Goal: Task Accomplishment & Management: Use online tool/utility

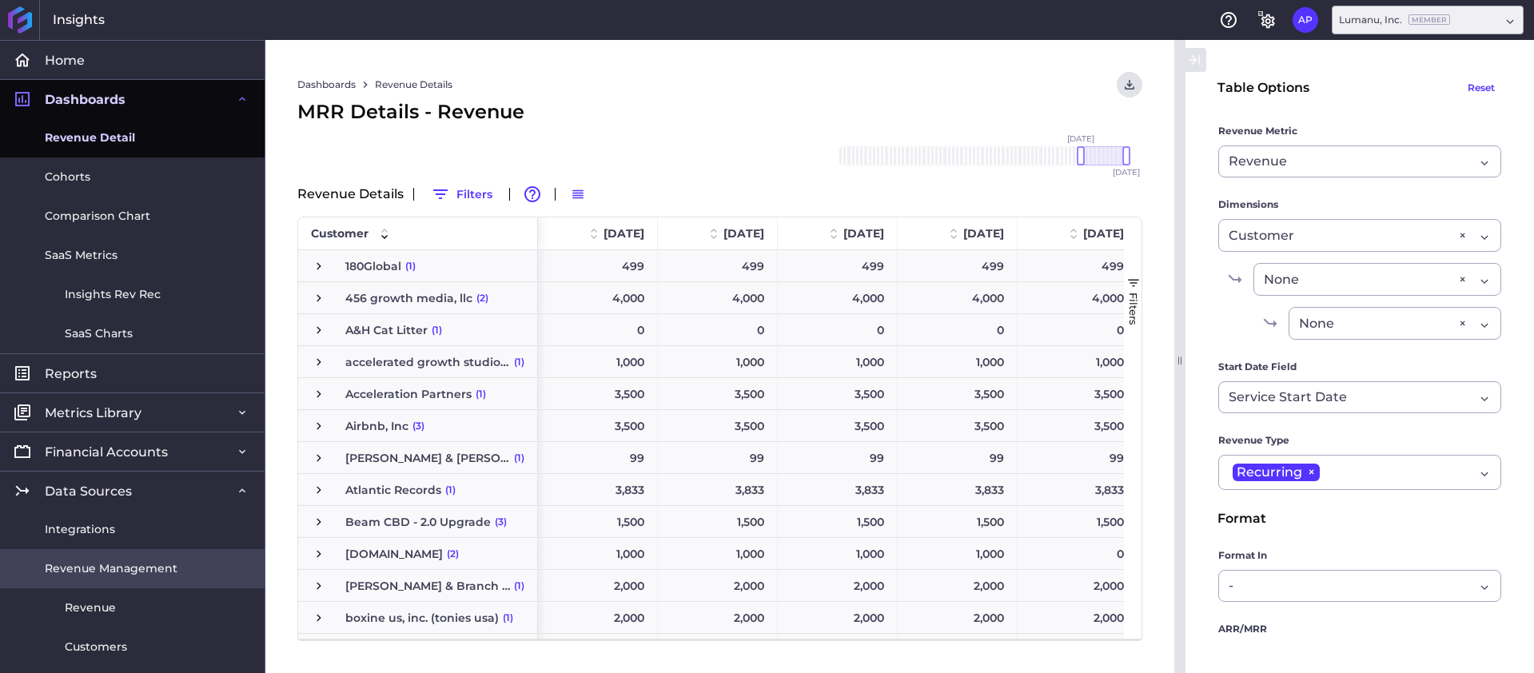
click at [113, 573] on span "Revenue Management" at bounding box center [111, 568] width 133 height 17
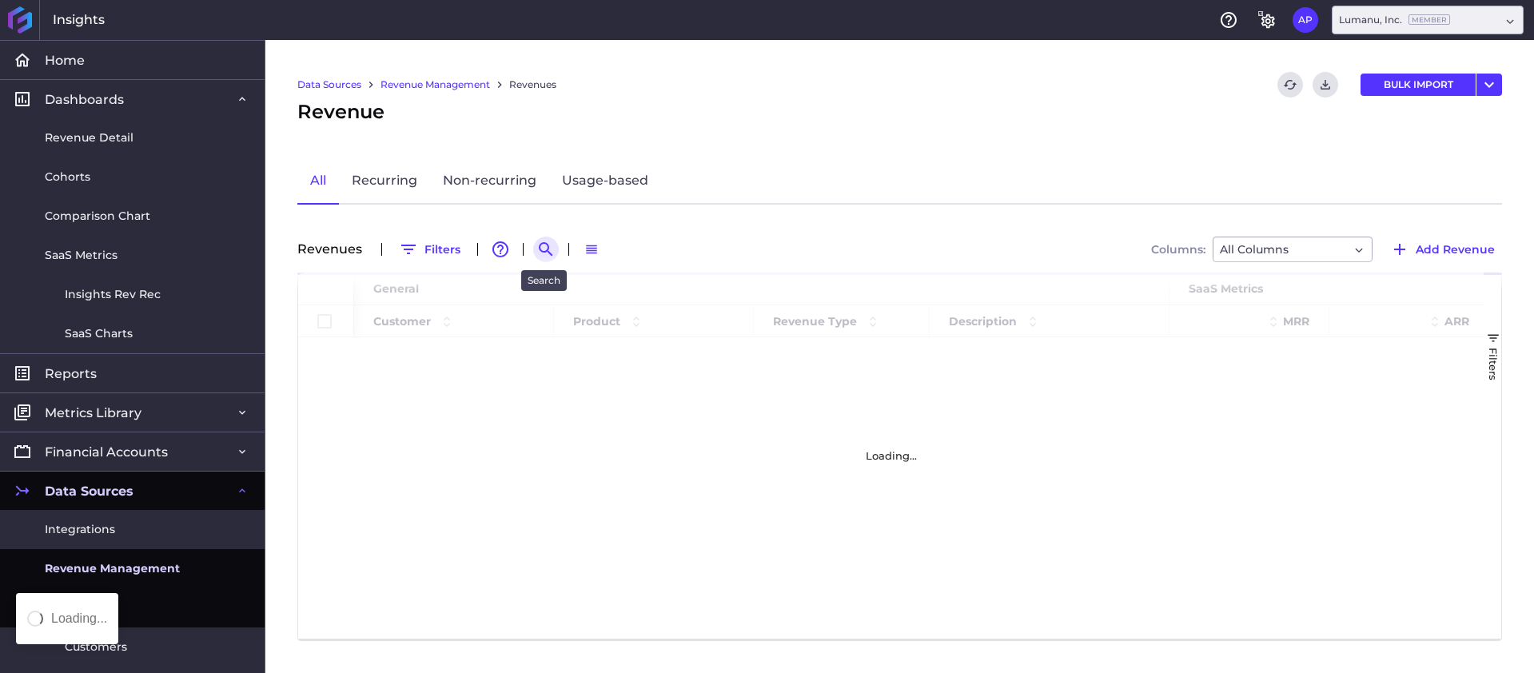
click at [546, 245] on icon "Search by" at bounding box center [546, 249] width 14 height 14
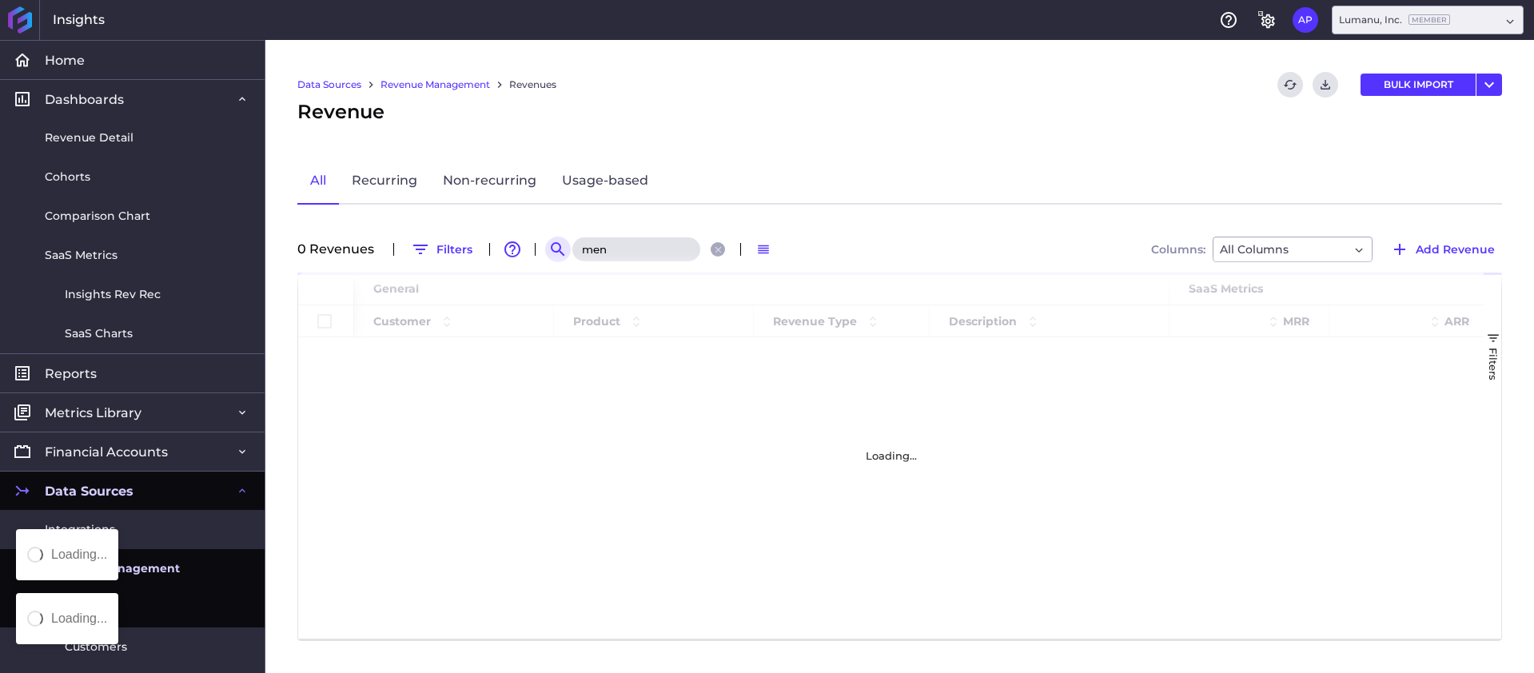
type input "mena"
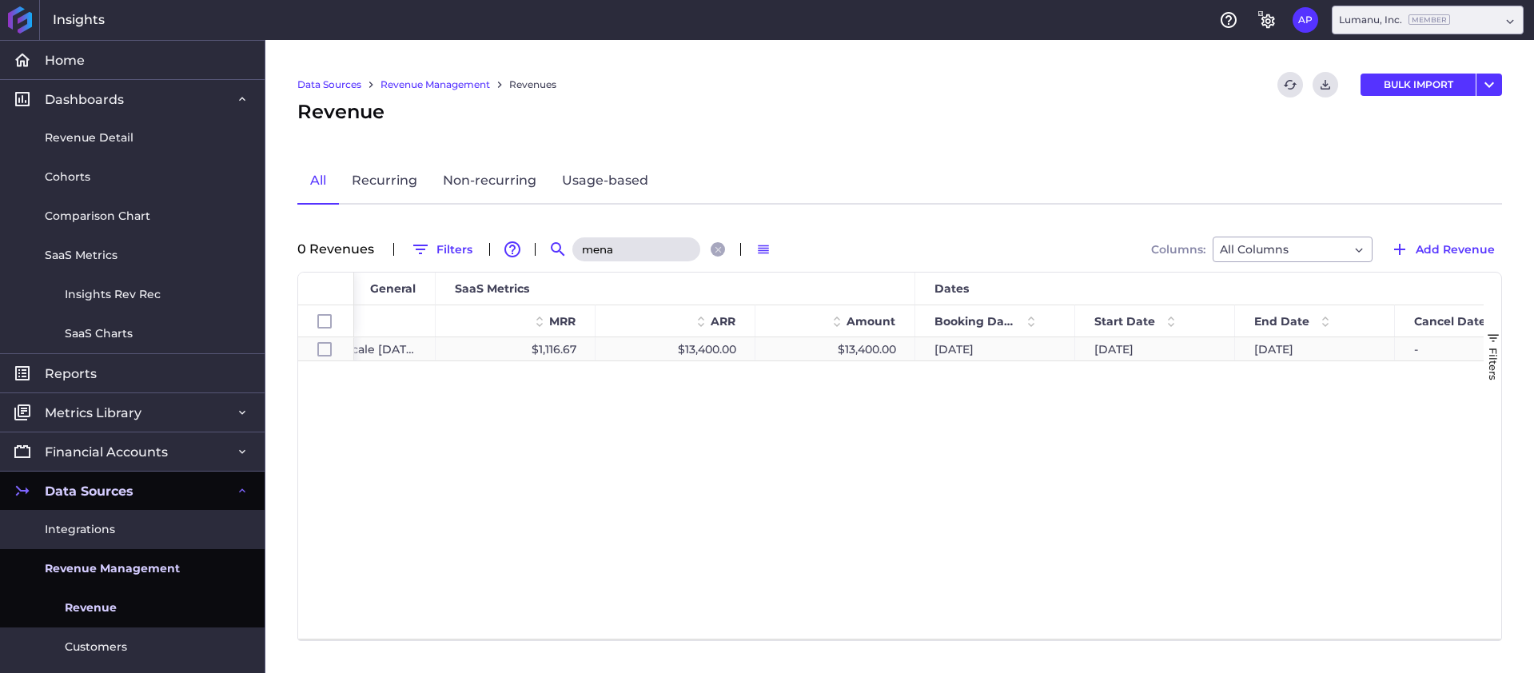
scroll to position [0, 734]
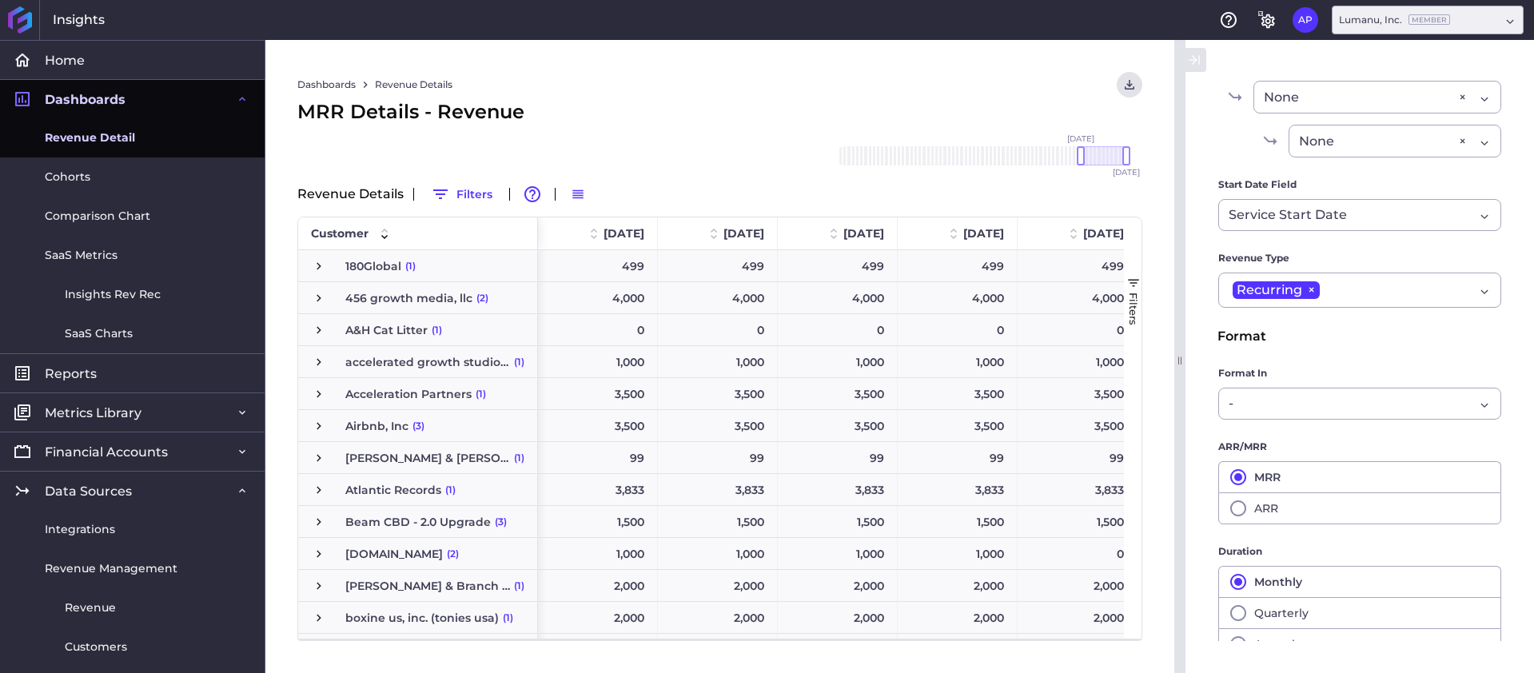
scroll to position [202, 0]
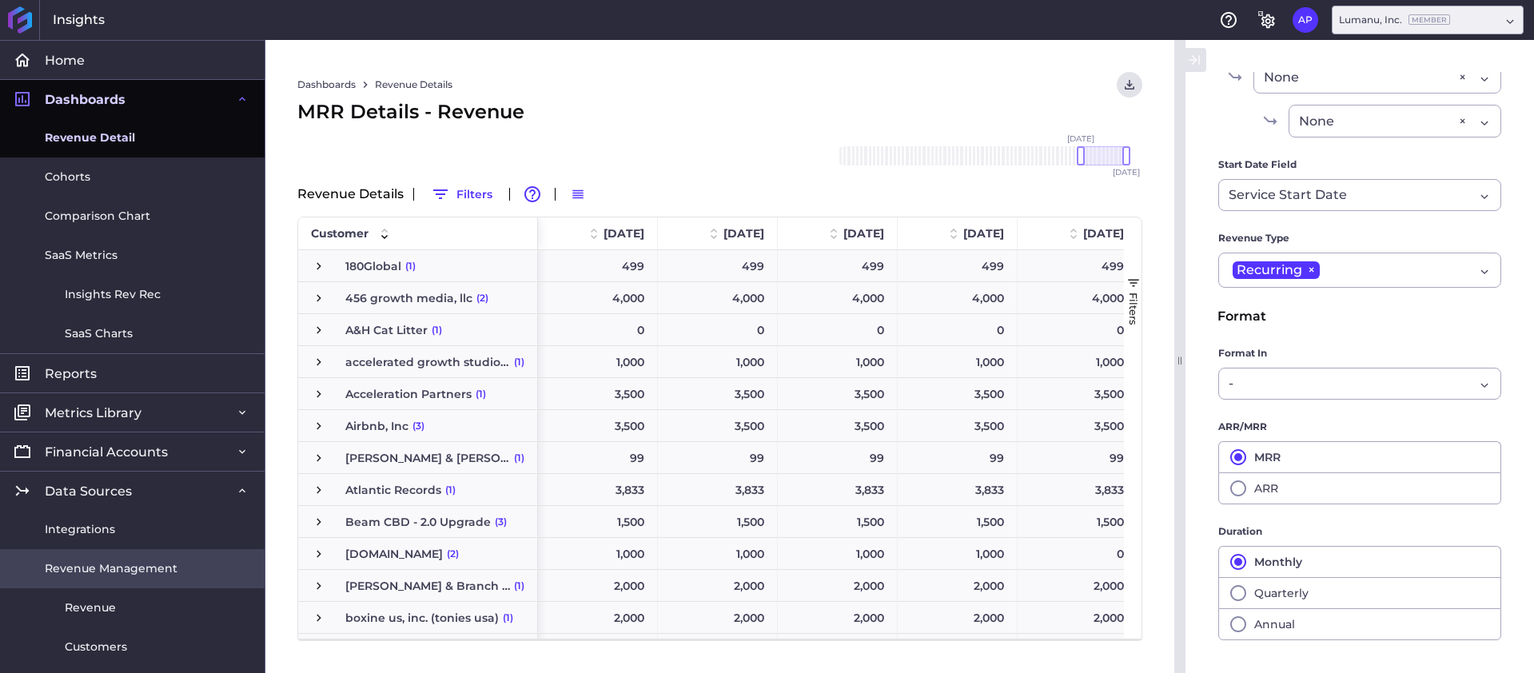
click at [166, 560] on span "Revenue Management" at bounding box center [111, 568] width 133 height 17
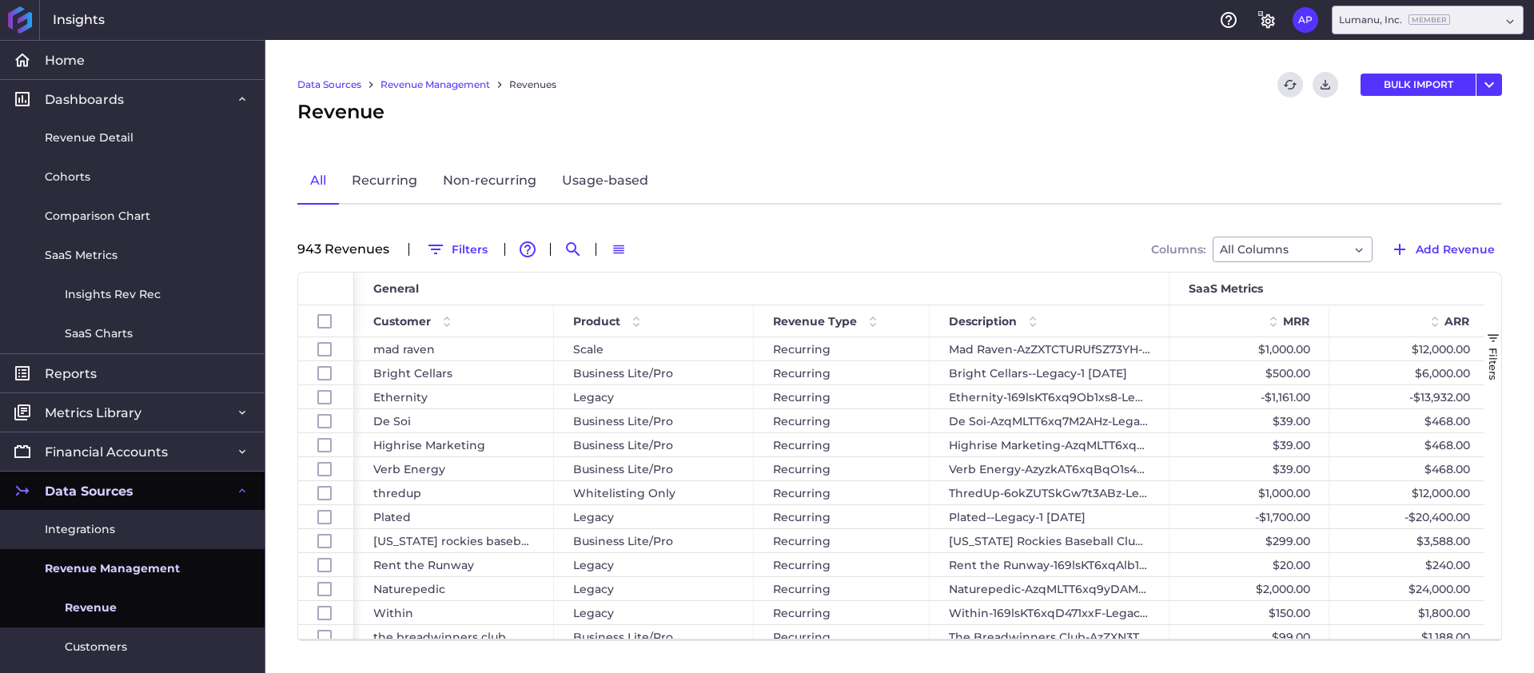
click at [585, 243] on div "943 Revenue s Filters Advanced table features Search Switch to Default Density …" at bounding box center [899, 250] width 1205 height 26
click at [580, 244] on icon "Search by" at bounding box center [572, 249] width 19 height 19
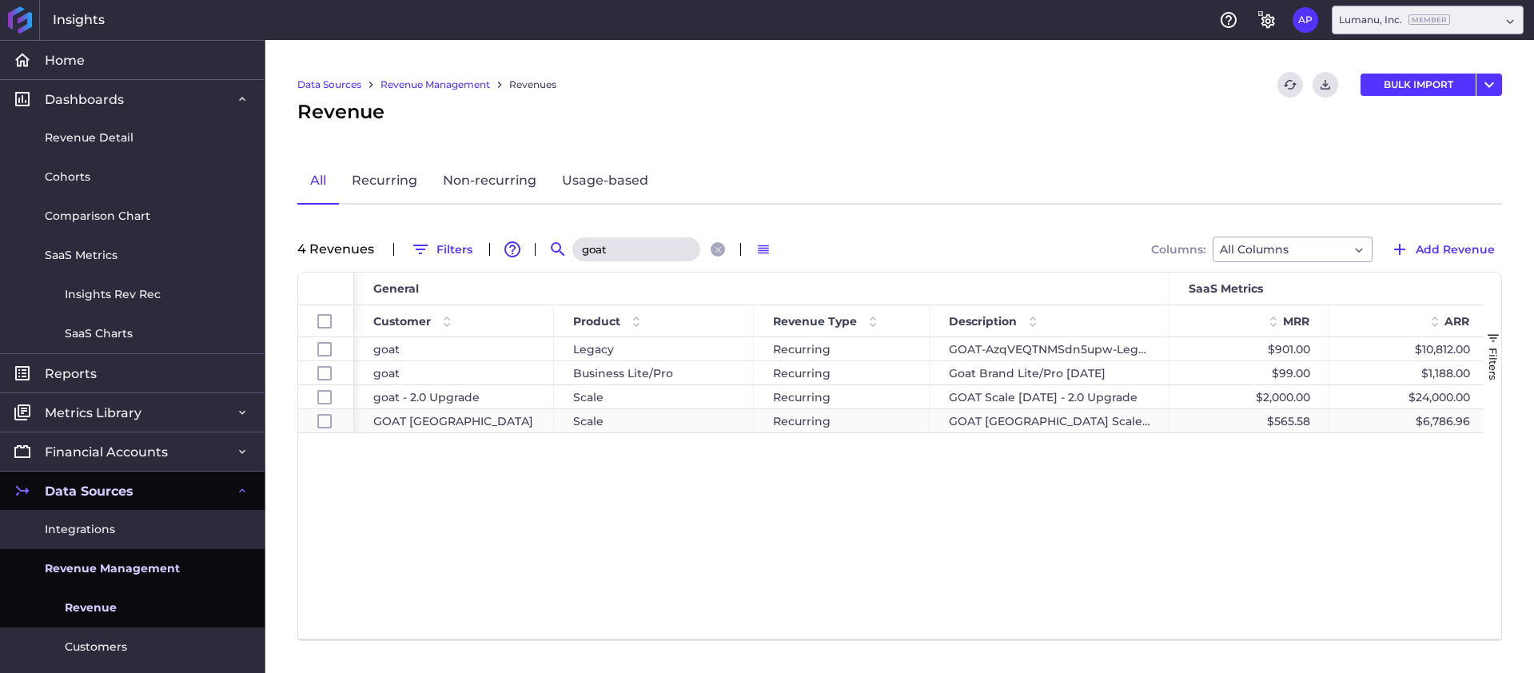
type input "goat"
click at [910, 426] on div "Recurring" at bounding box center [842, 420] width 176 height 23
checkbox input "false"
checkbox input "true"
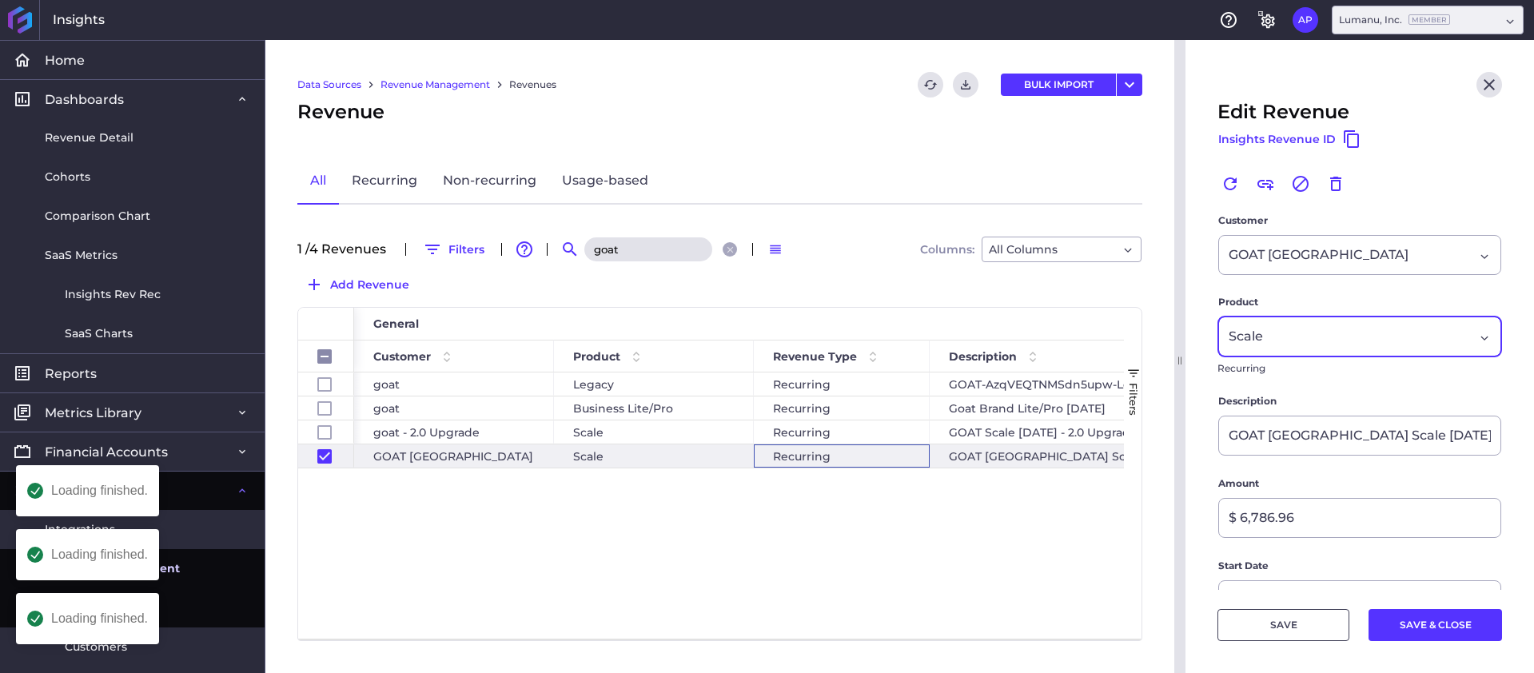
click at [1358, 338] on div "Scale" at bounding box center [1351, 336] width 245 height 19
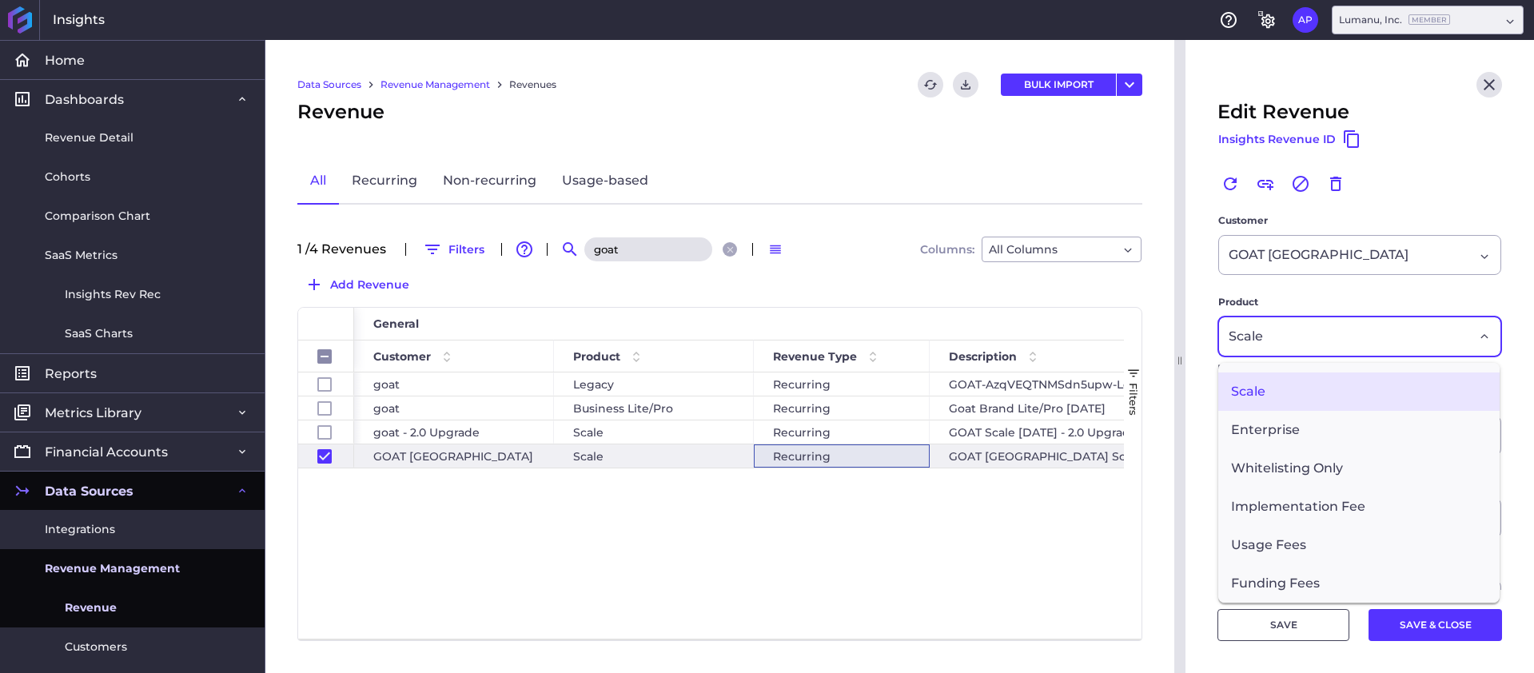
scroll to position [371, 0]
click at [1384, 524] on span "Implementation Fee" at bounding box center [1358, 510] width 281 height 38
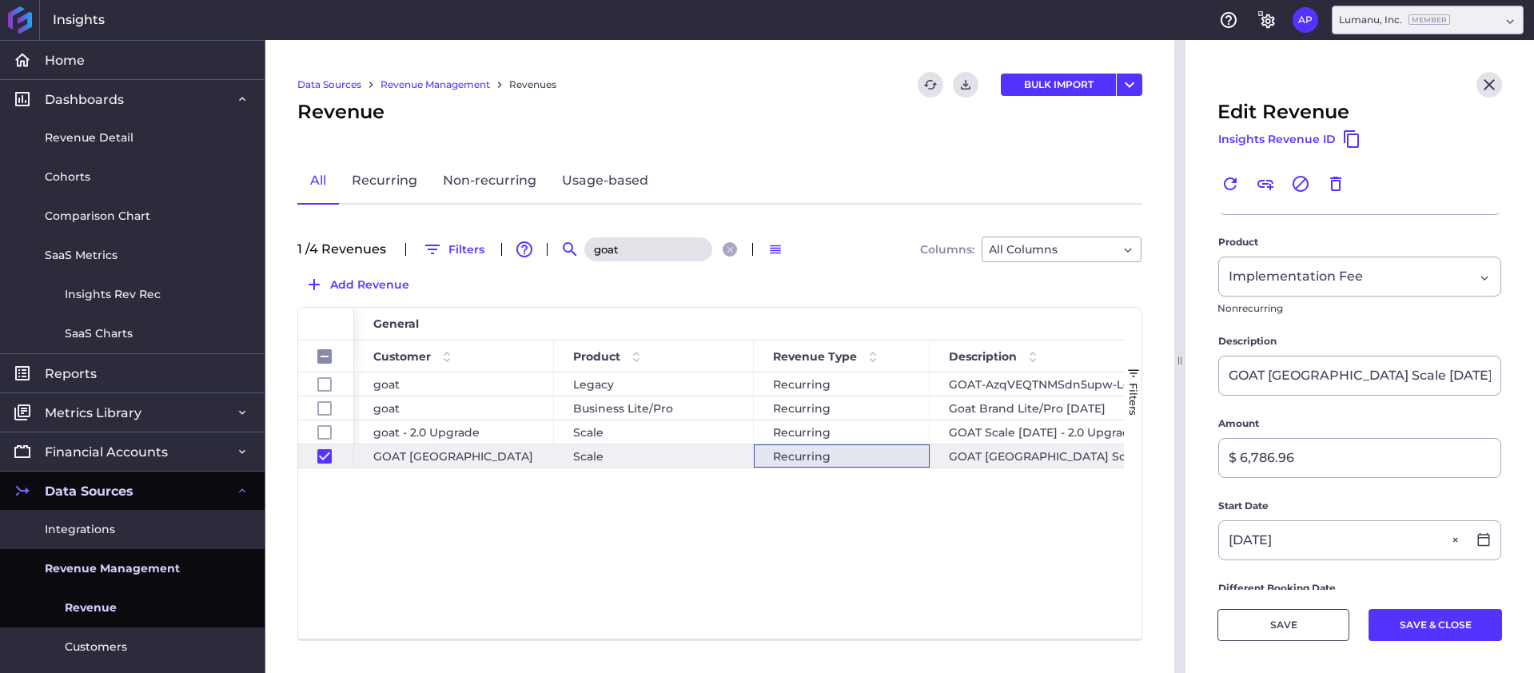
scroll to position [0, 0]
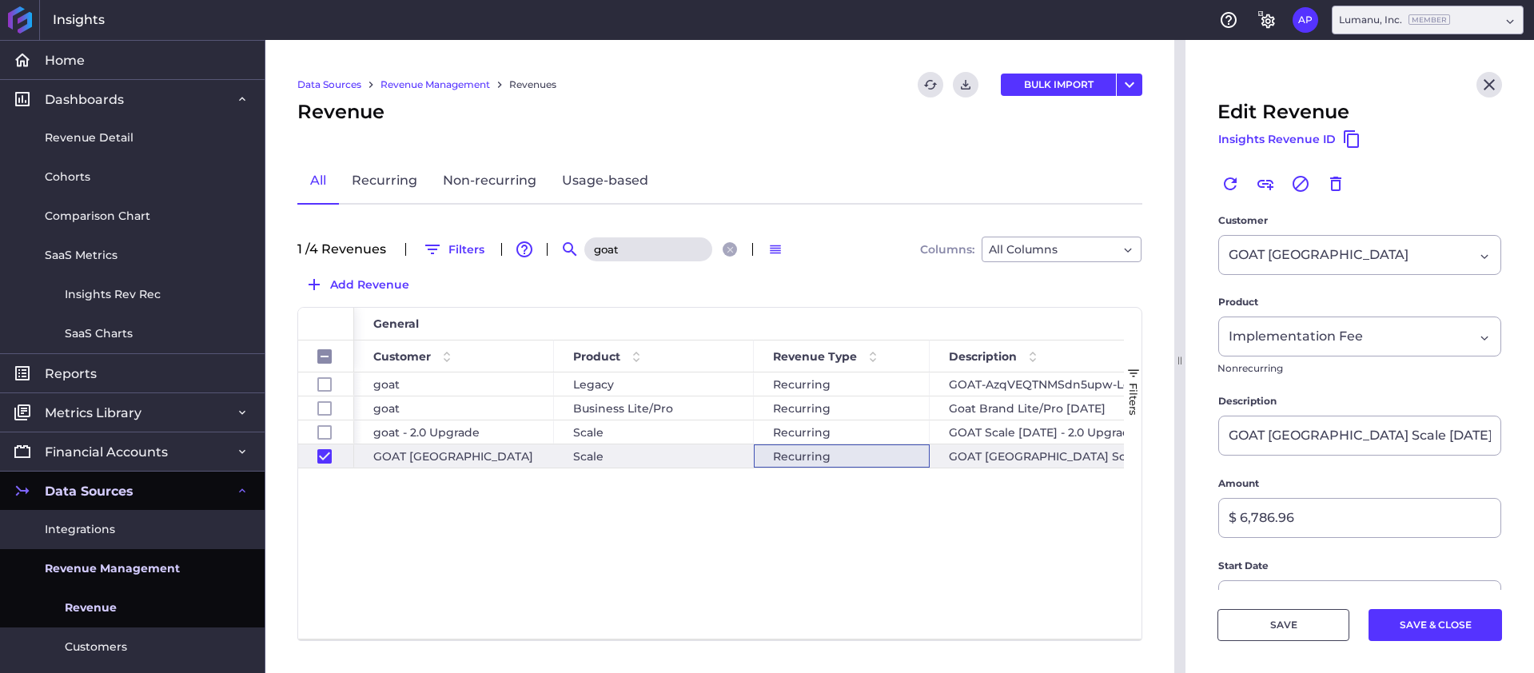
click at [1324, 622] on button "SAVE" at bounding box center [1283, 625] width 132 height 32
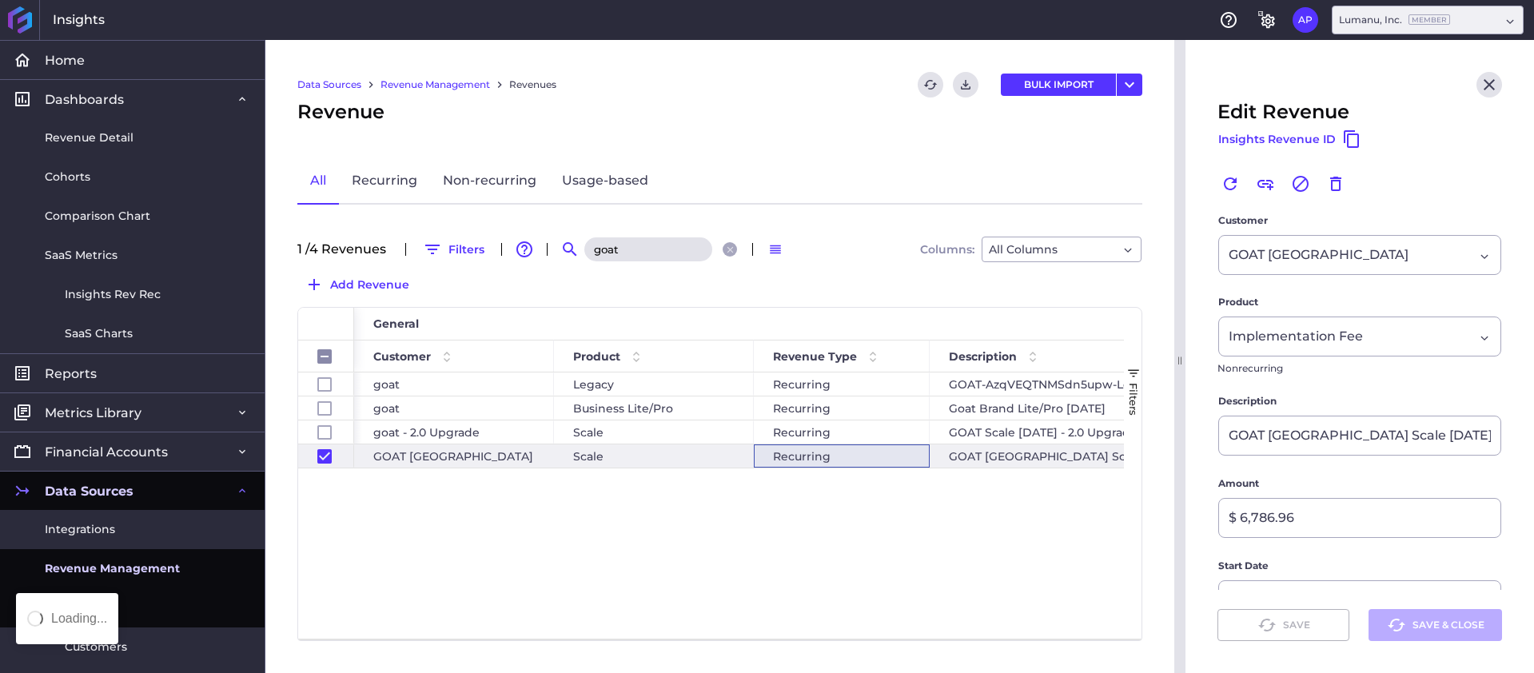
checkbox input "false"
checkbox input "true"
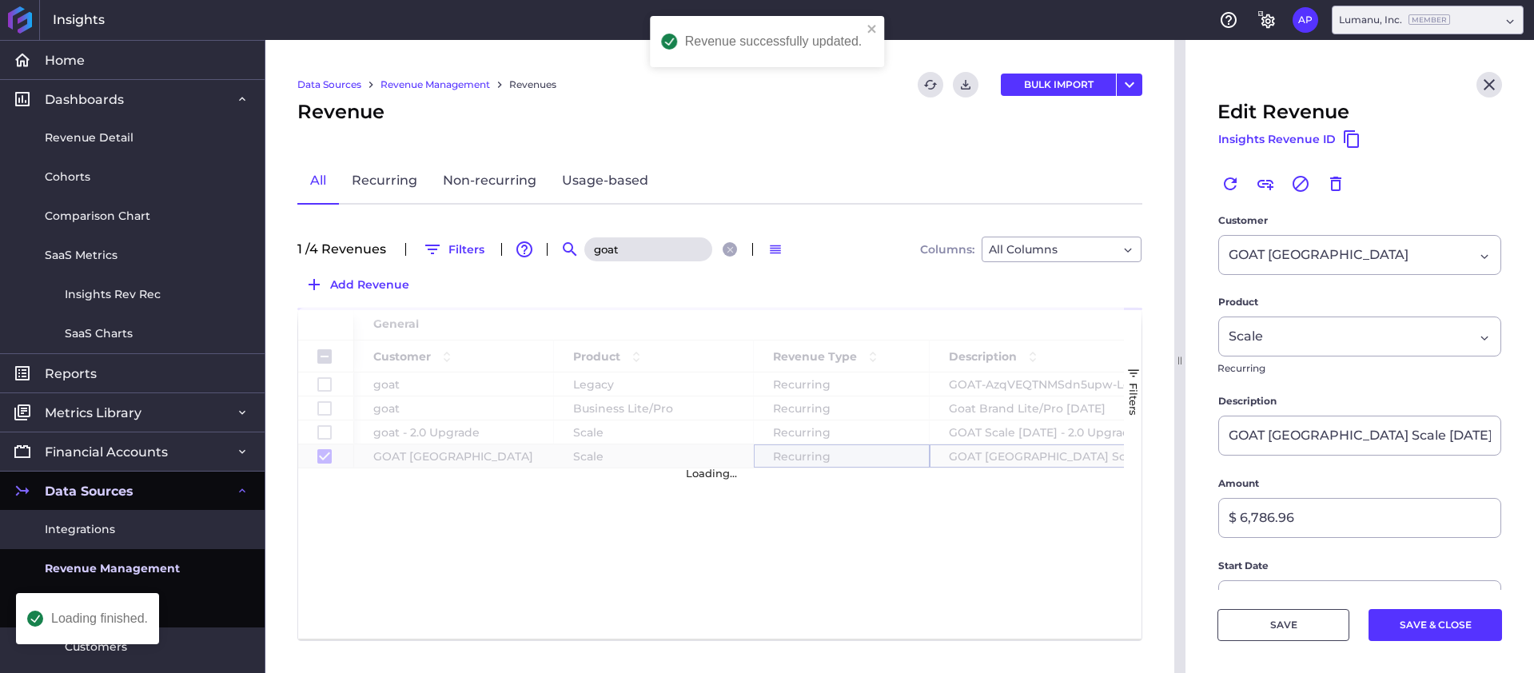
checkbox input "false"
checkbox input "true"
checkbox input "false"
type input "[DATE]"
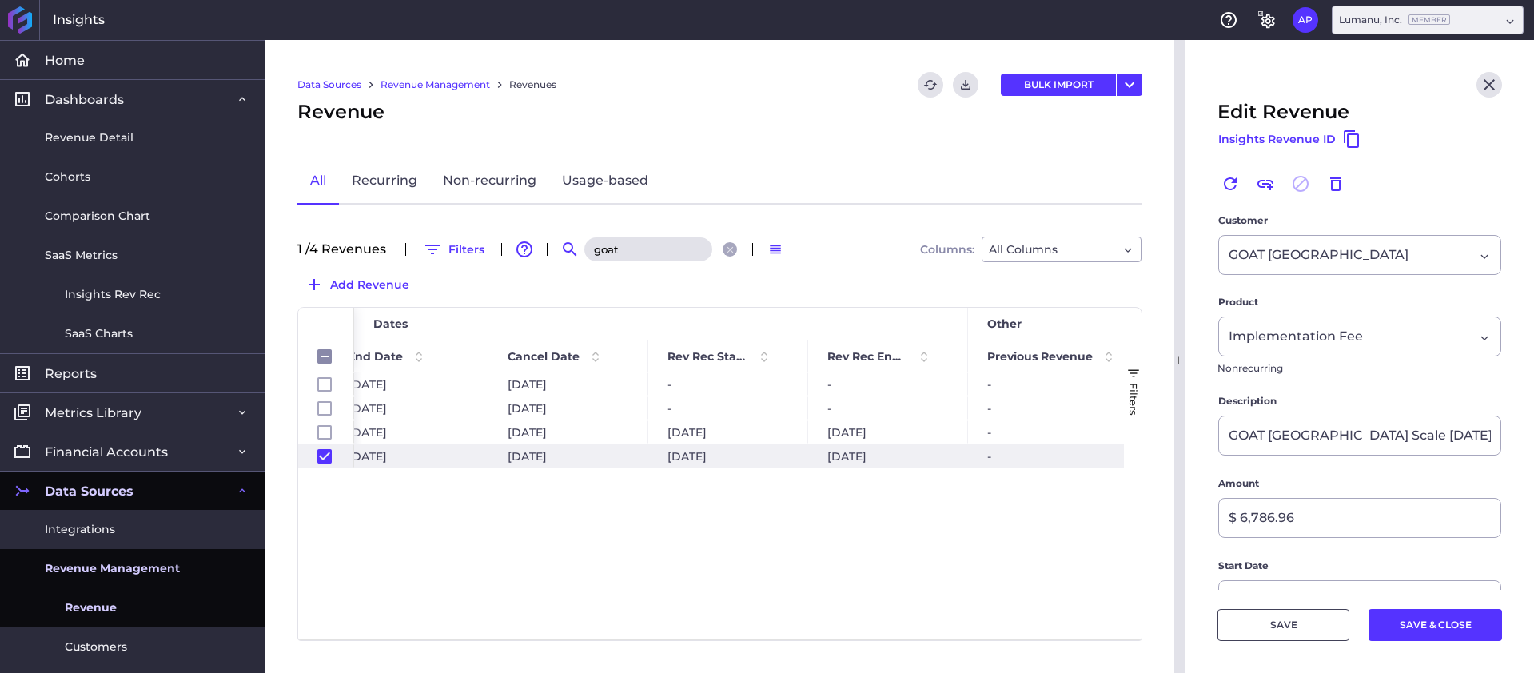
scroll to position [0, 1673]
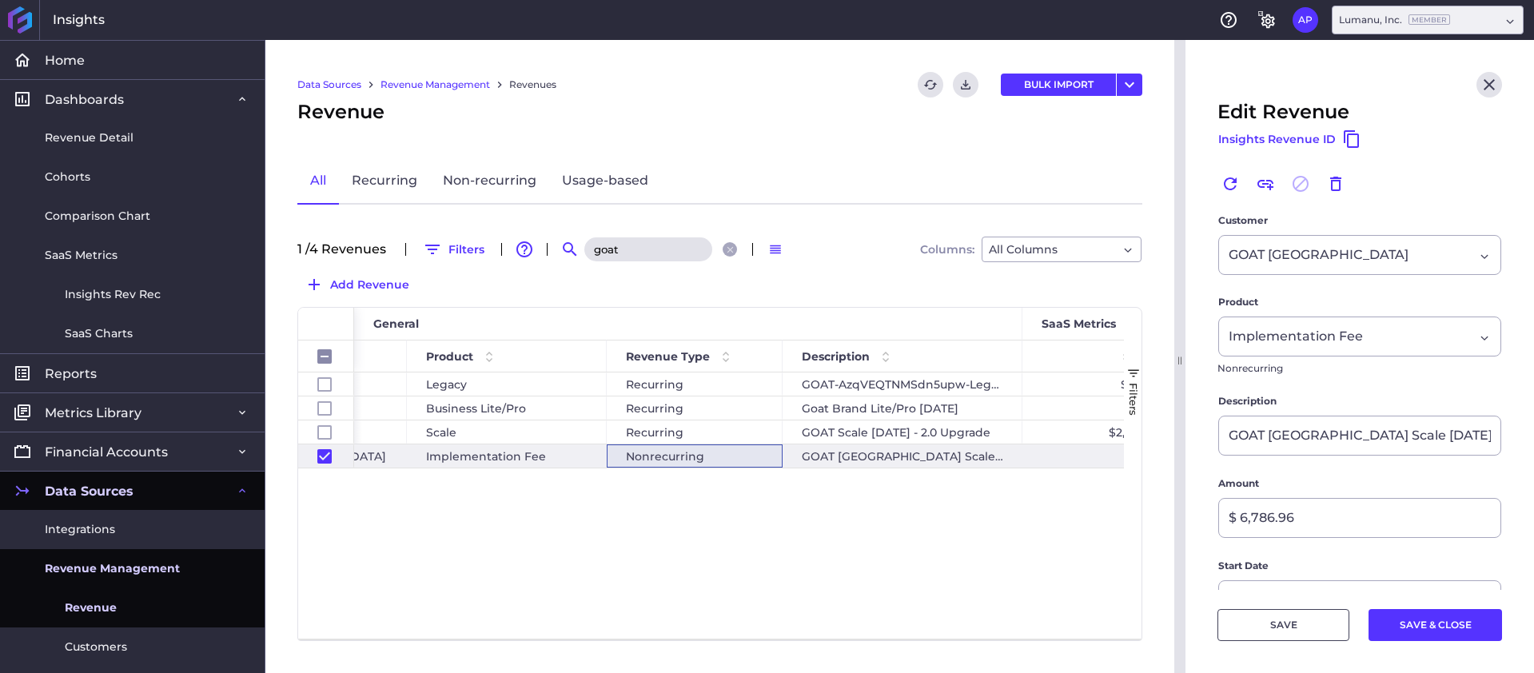
click at [668, 253] on input "goat" at bounding box center [648, 249] width 128 height 24
type input "g"
checkbox input "false"
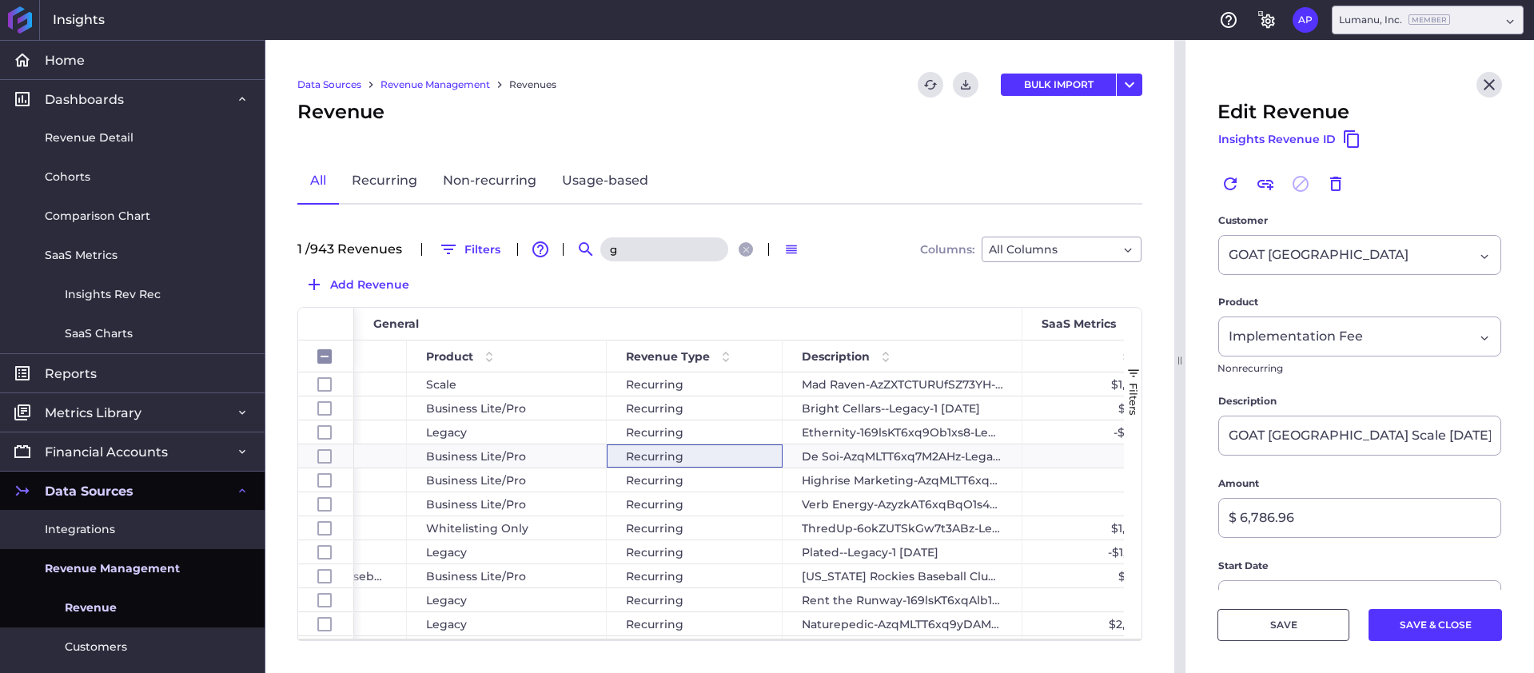
click at [654, 245] on input "g" at bounding box center [664, 249] width 128 height 24
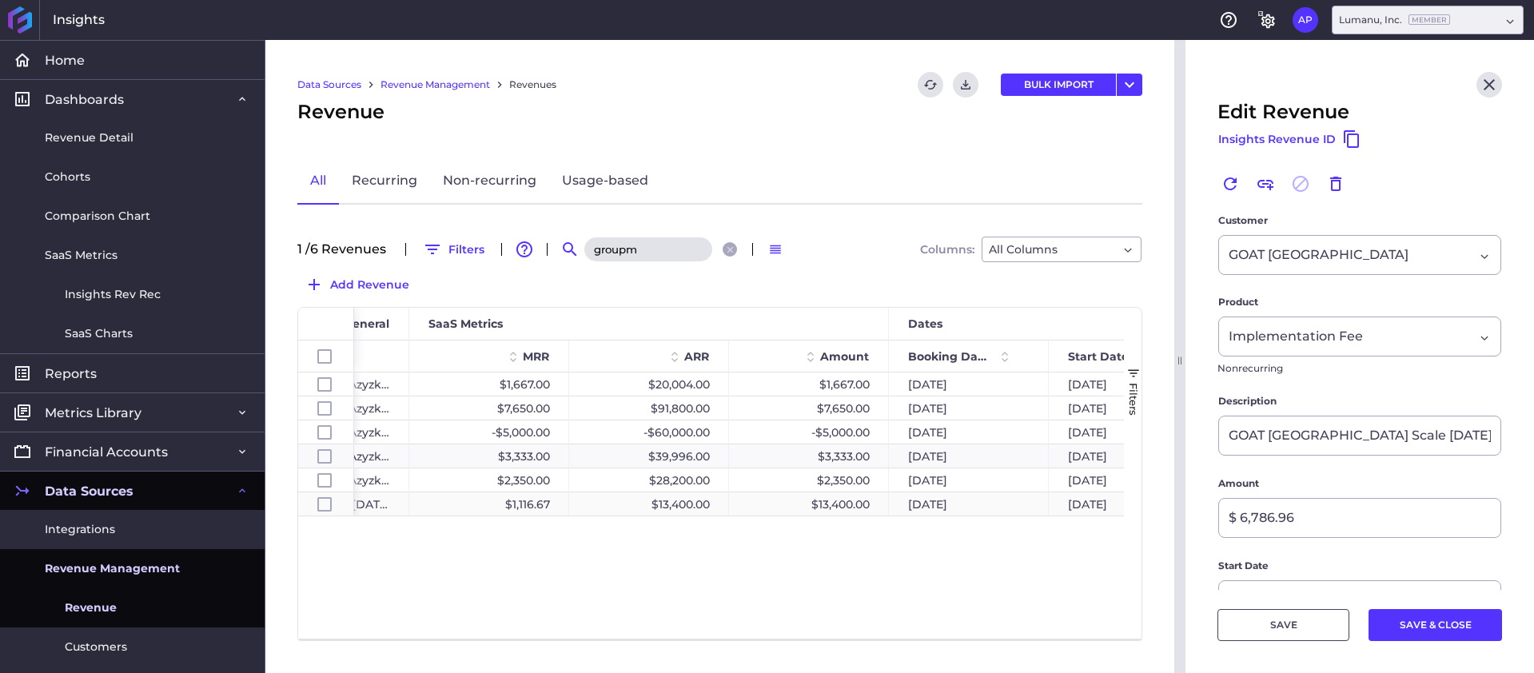
type input "groupm"
click at [799, 504] on div "$13,400.00" at bounding box center [809, 503] width 160 height 23
checkbox input "false"
checkbox input "true"
checkbox input "false"
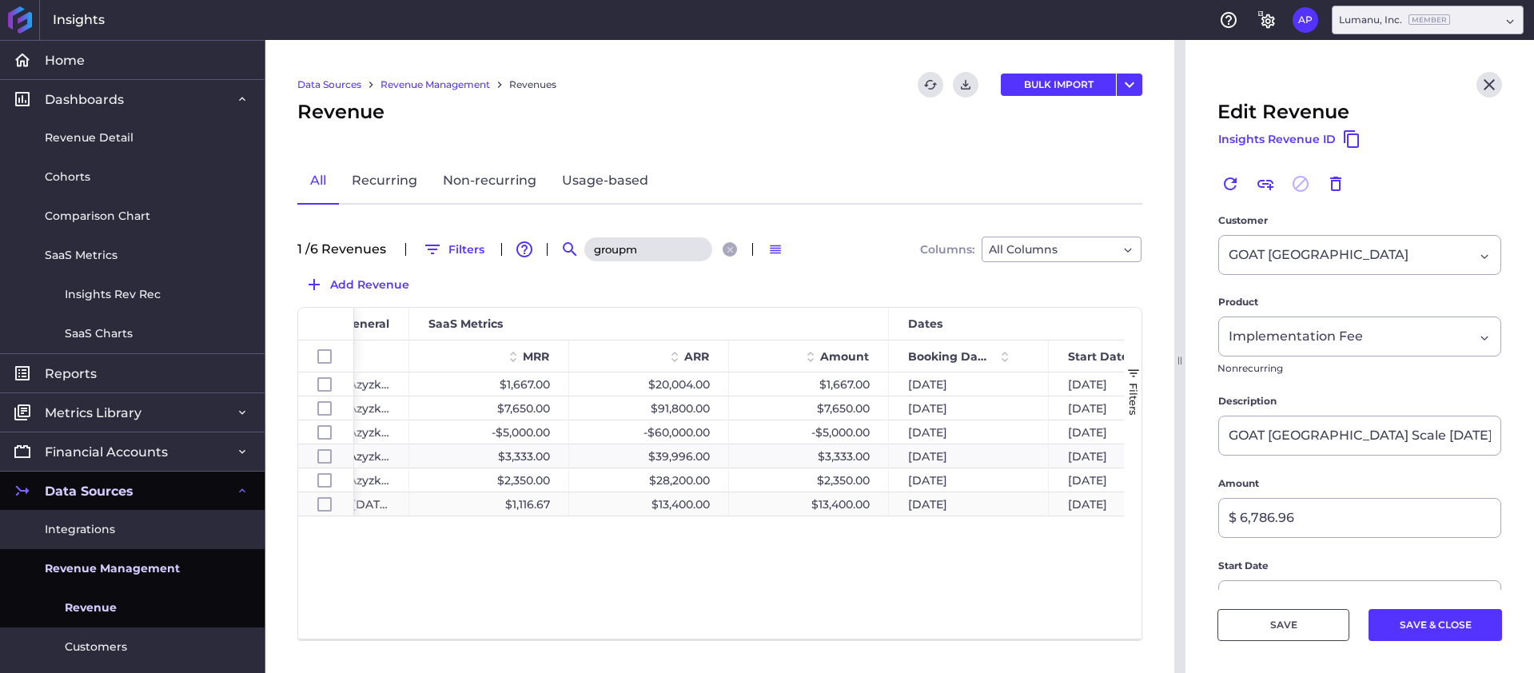
type input "GroupM MENA FZ-LLC Scale [DATE]"
type input "$ 13,400.00"
type input "[DATE]"
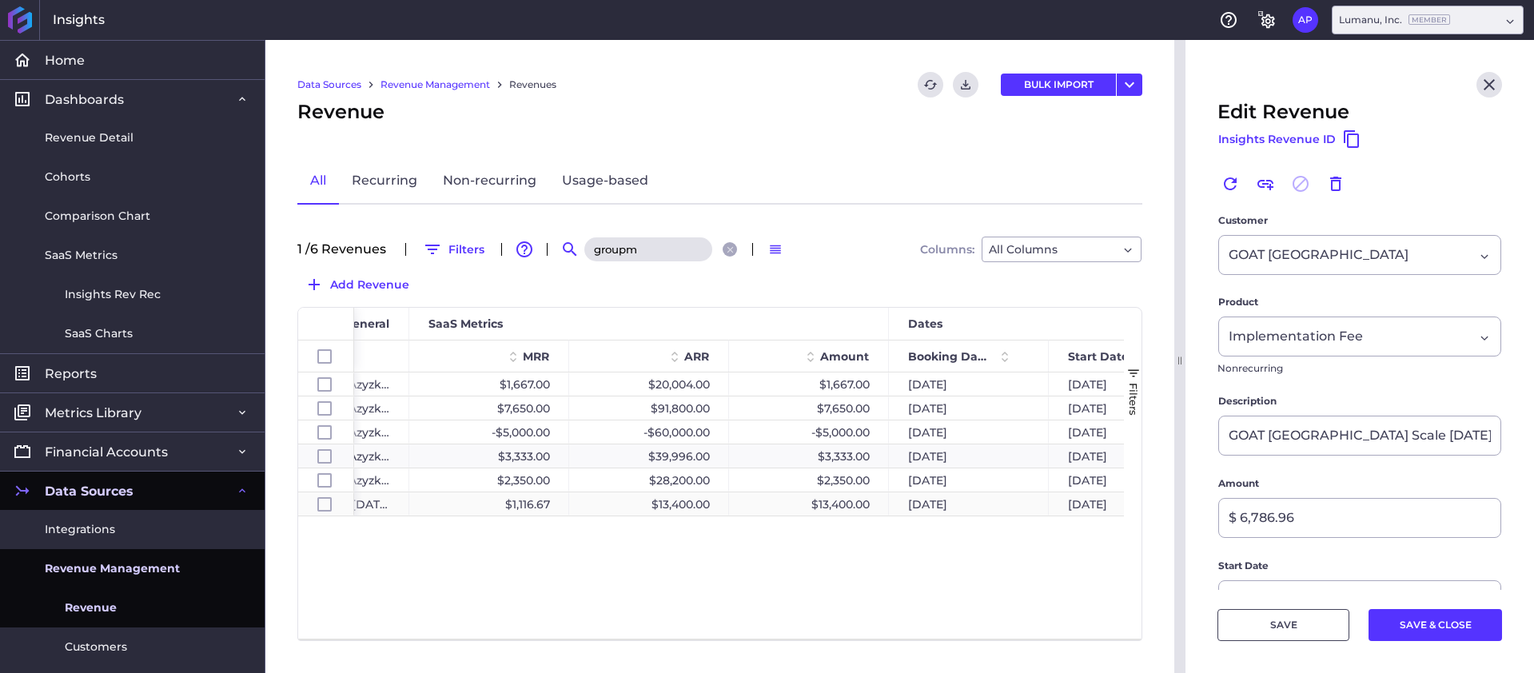
type input "[DATE]"
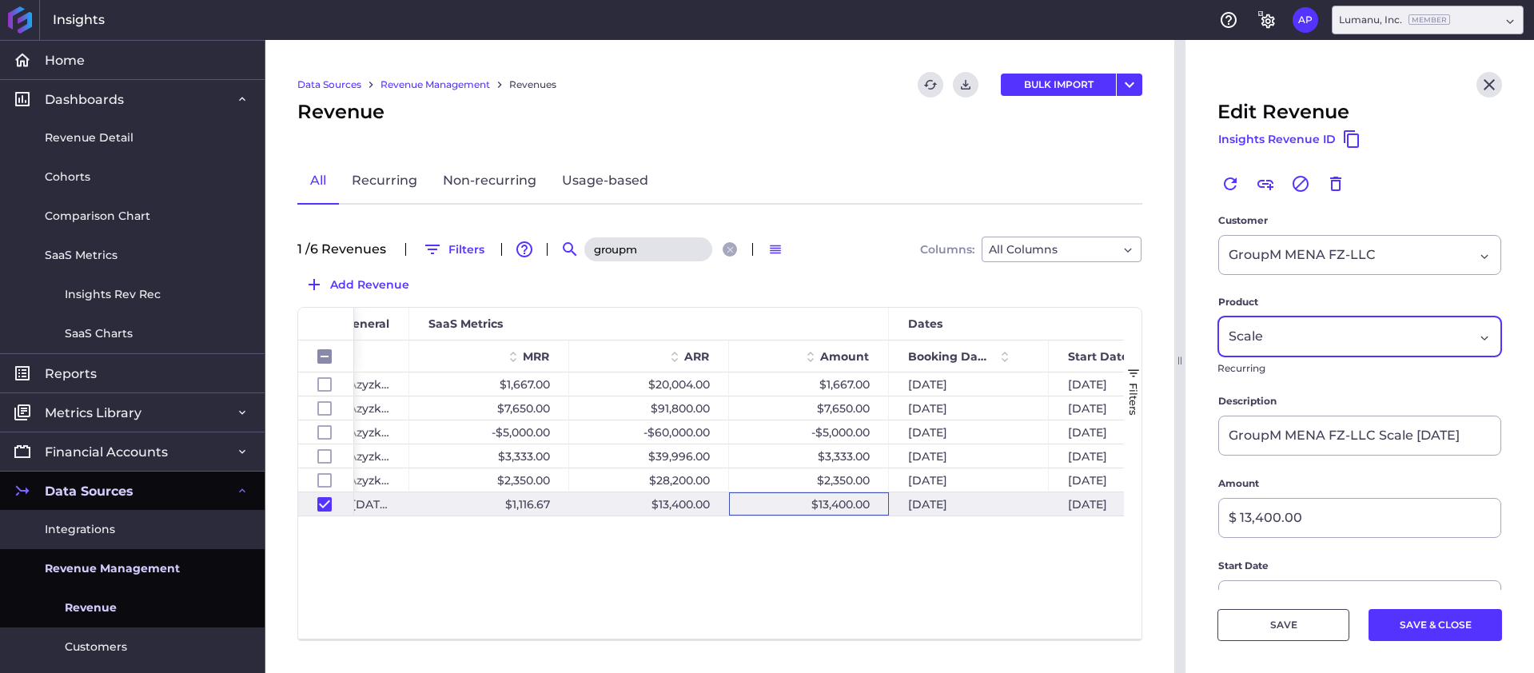
click at [1392, 336] on div "Scale" at bounding box center [1351, 336] width 245 height 19
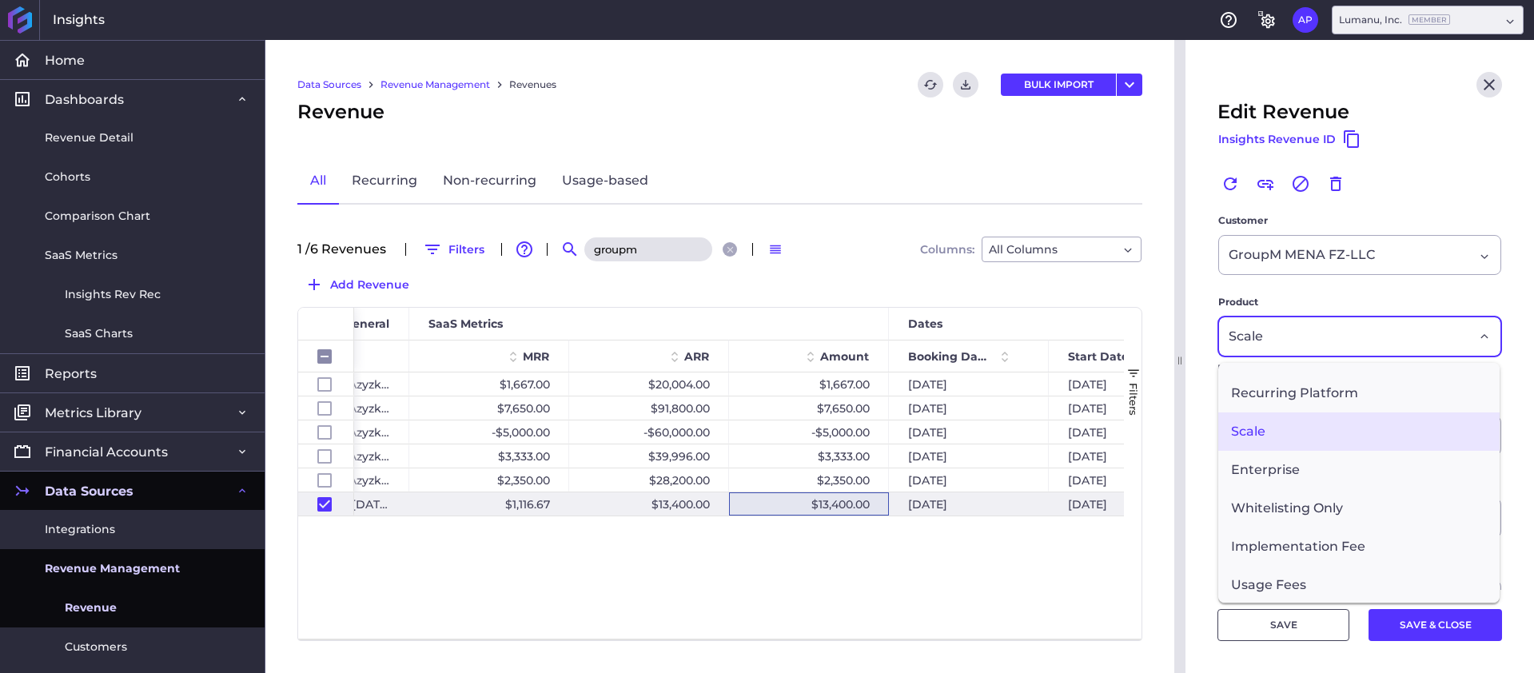
click at [1351, 540] on span "Implementation Fee" at bounding box center [1358, 547] width 281 height 38
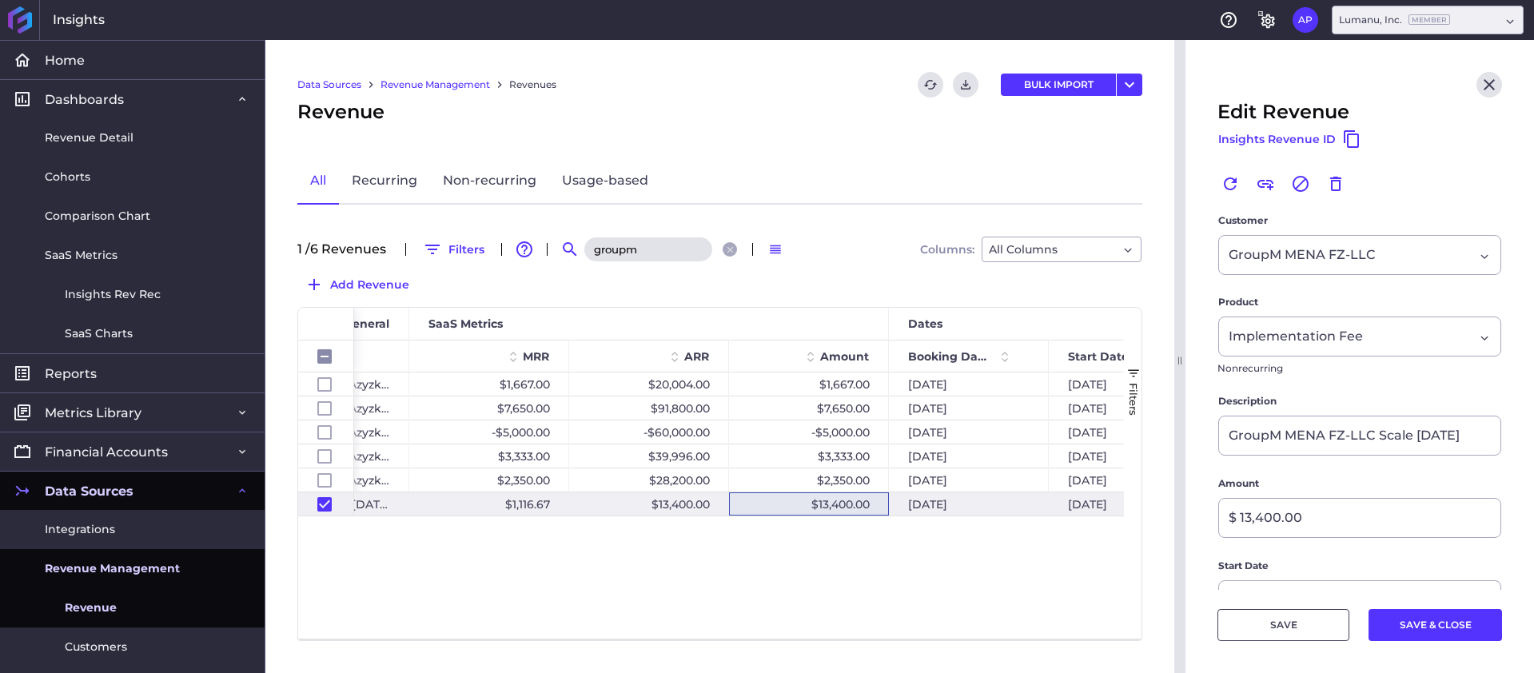
click at [1295, 612] on button "SAVE" at bounding box center [1283, 625] width 132 height 32
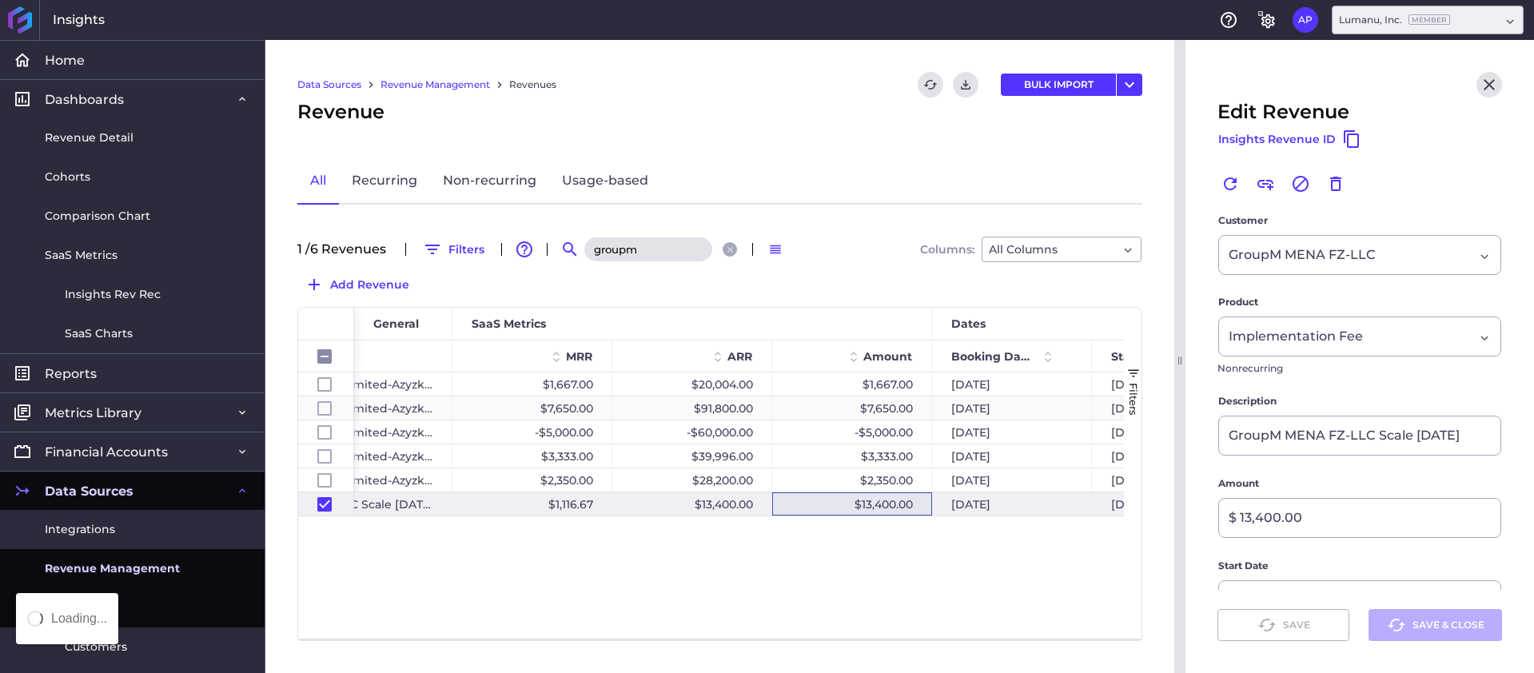
checkbox input "false"
checkbox input "true"
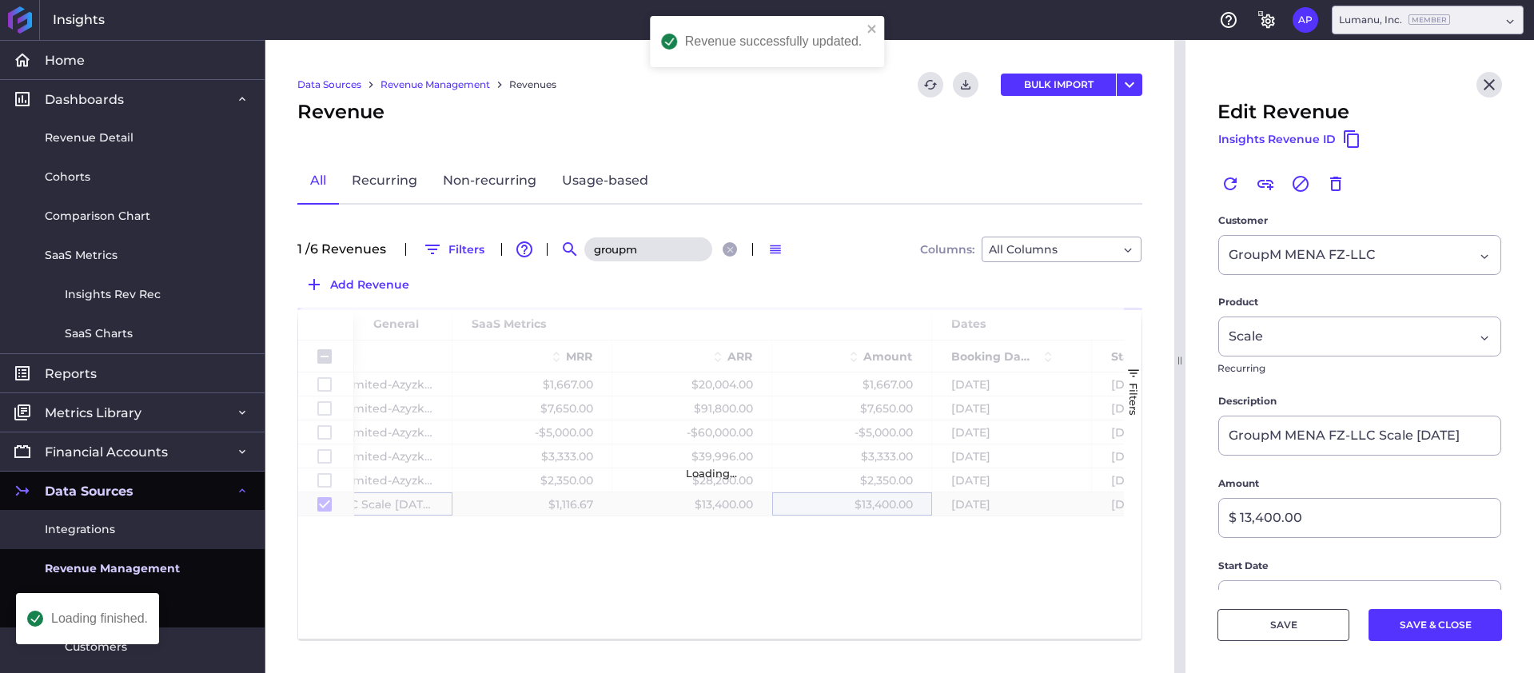
checkbox input "false"
checkbox input "true"
checkbox input "false"
type input "[DATE]"
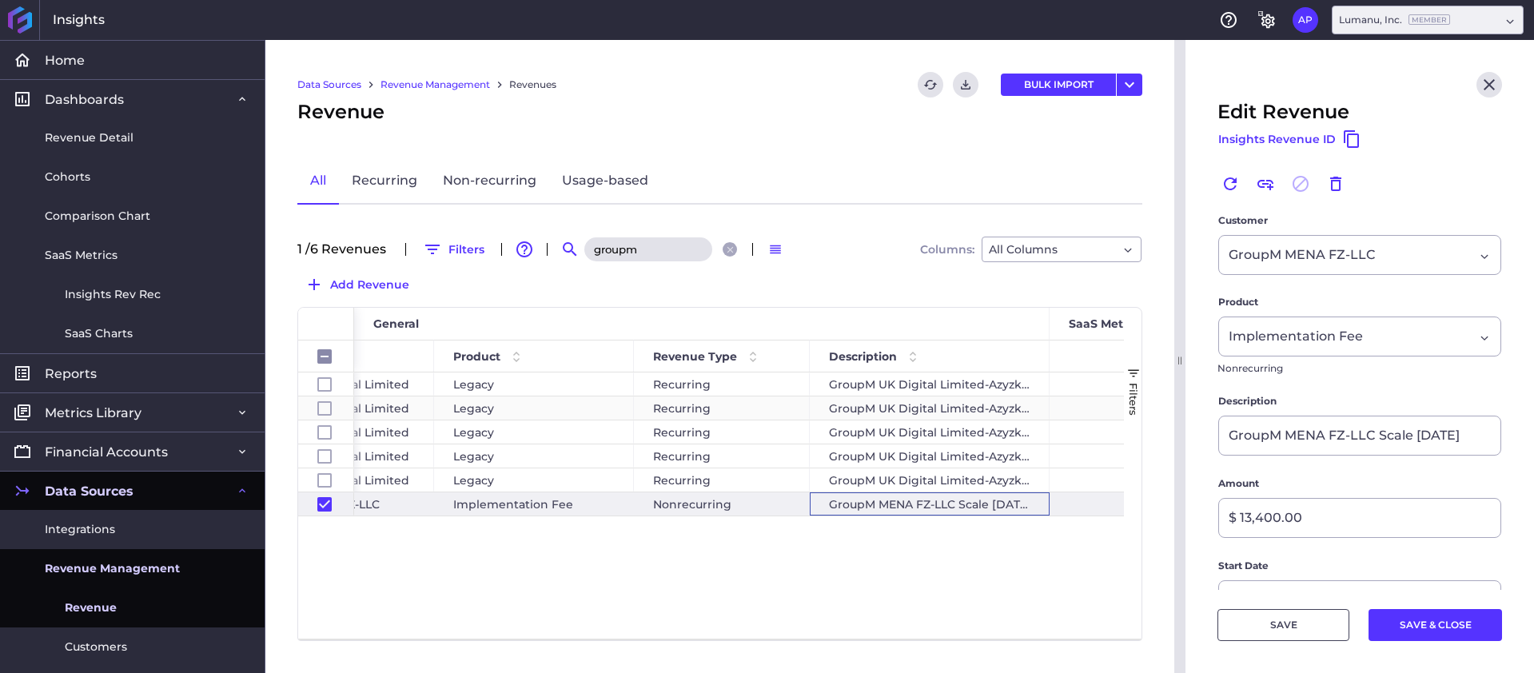
scroll to position [0, 94]
